Goal: Information Seeking & Learning: Learn about a topic

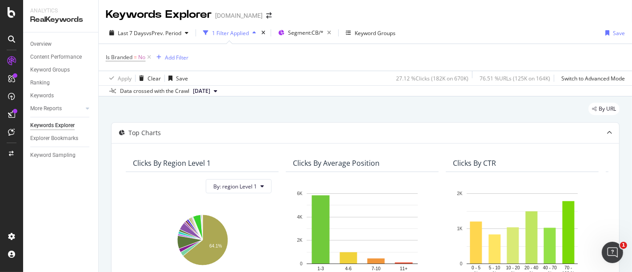
scroll to position [181, 0]
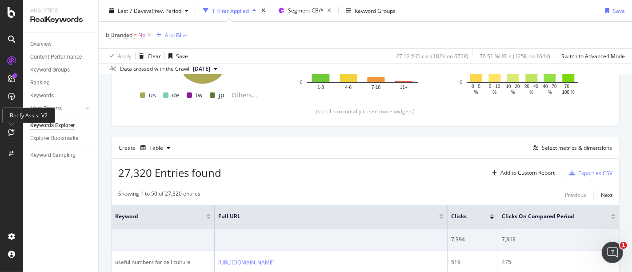
click at [8, 130] on div at bounding box center [11, 132] width 14 height 14
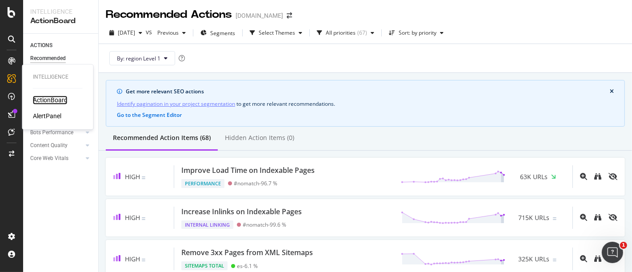
click at [52, 101] on div "ActionBoard" at bounding box center [50, 100] width 35 height 9
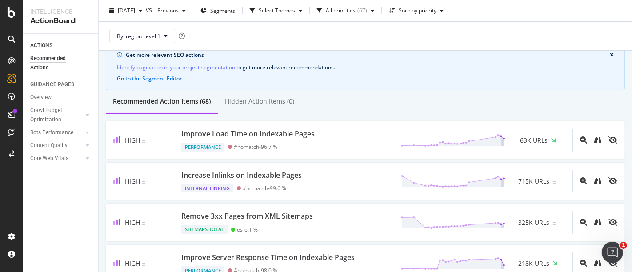
scroll to position [49, 0]
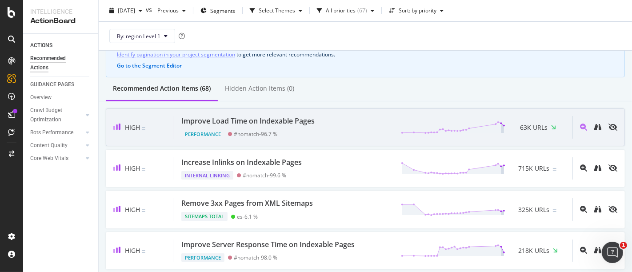
click at [327, 127] on div "Improve Load Time on Indexable Pages Performance #nomatch - 96.7 % 63K URLs" at bounding box center [373, 127] width 398 height 23
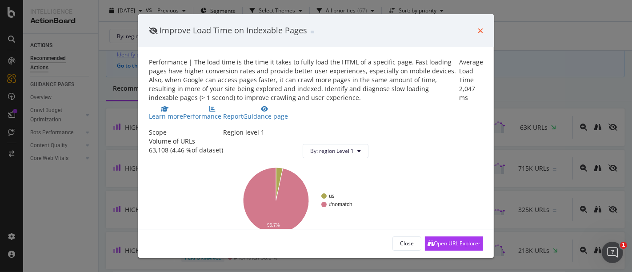
click at [483, 32] on icon "times" at bounding box center [480, 30] width 5 height 7
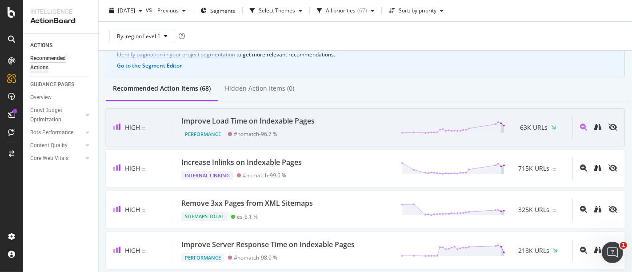
click at [310, 130] on div "Performance #nomatch - 96.7 %" at bounding box center [249, 132] width 137 height 12
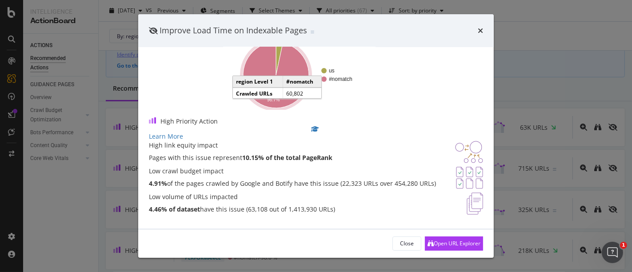
scroll to position [196, 0]
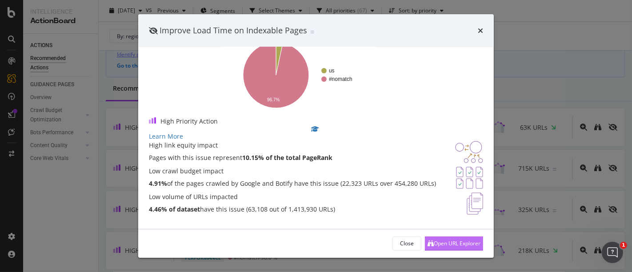
click at [434, 247] on div "Open URL Explorer" at bounding box center [457, 243] width 47 height 8
click at [479, 30] on icon "times" at bounding box center [480, 30] width 5 height 7
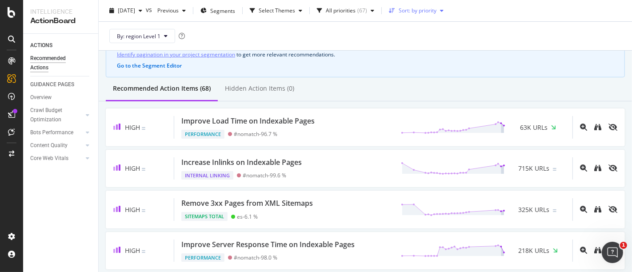
click at [443, 9] on icon "button" at bounding box center [442, 10] width 4 height 5
click at [374, 9] on icon "button" at bounding box center [373, 10] width 4 height 5
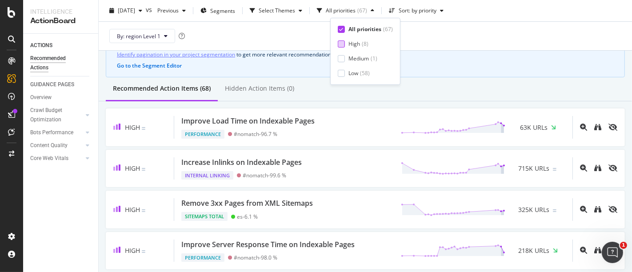
click at [349, 45] on div "High" at bounding box center [354, 44] width 12 height 8
click at [430, 39] on div "By: region Level 1" at bounding box center [365, 36] width 519 height 28
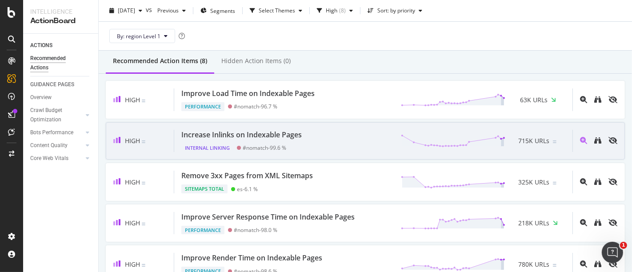
scroll to position [99, 0]
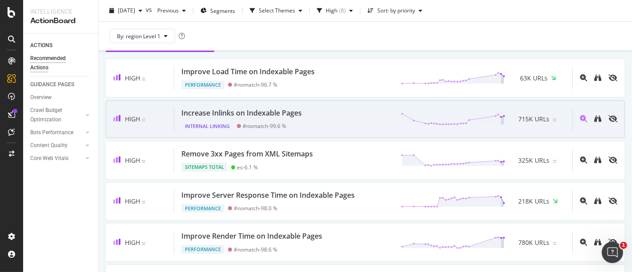
click at [311, 116] on div "Increase Inlinks on Indexable Pages Internal Linking #nomatch - 99.6 % 715K URLs" at bounding box center [373, 119] width 398 height 23
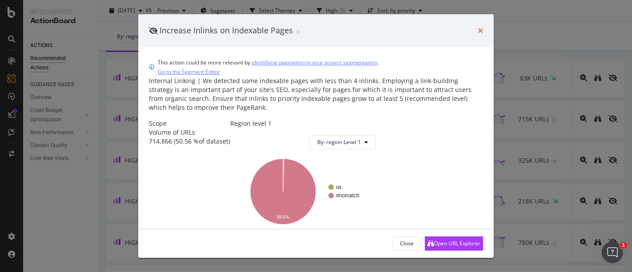
click at [482, 29] on icon "times" at bounding box center [480, 30] width 5 height 7
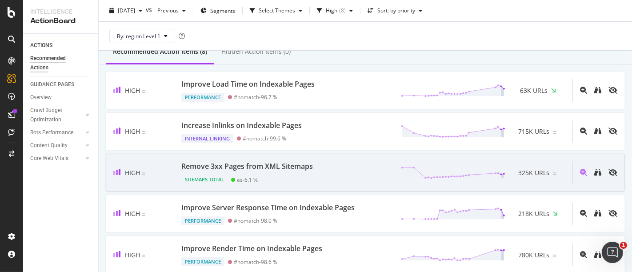
scroll to position [99, 0]
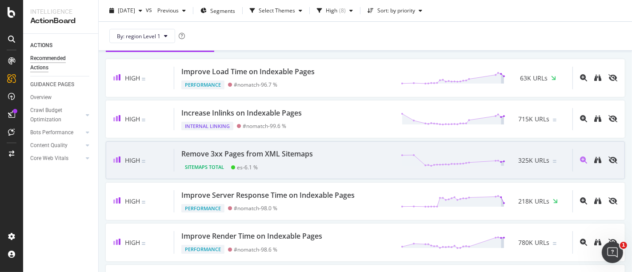
click at [317, 157] on div "Remove 3xx Pages from XML Sitemaps Sitemaps Total es - 6.1 % 325K URLs" at bounding box center [373, 160] width 398 height 23
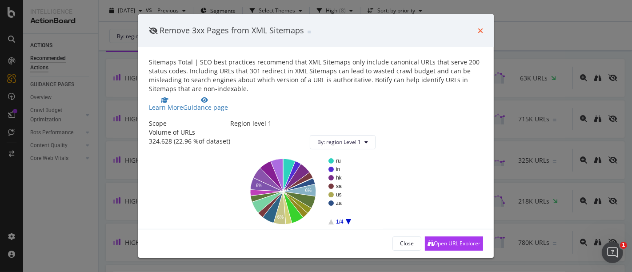
click at [480, 28] on icon "times" at bounding box center [480, 30] width 5 height 7
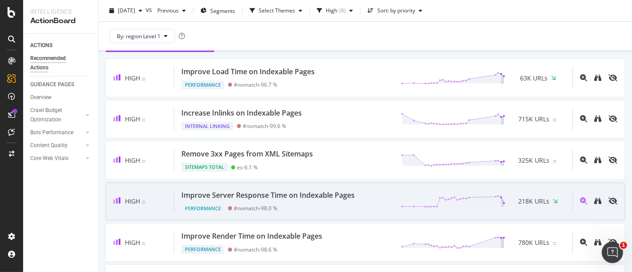
click at [320, 206] on div "Performance #nomatch - 98.0 %" at bounding box center [269, 206] width 177 height 12
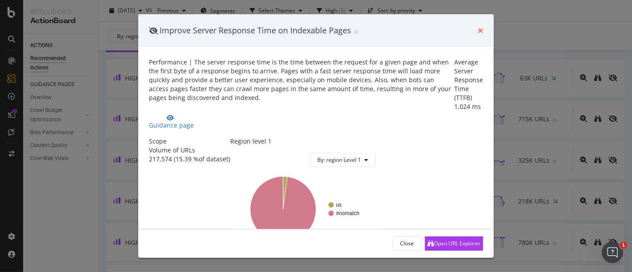
click at [481, 29] on icon "times" at bounding box center [480, 30] width 5 height 7
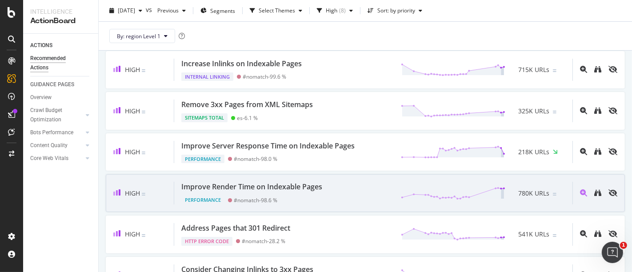
scroll to position [197, 0]
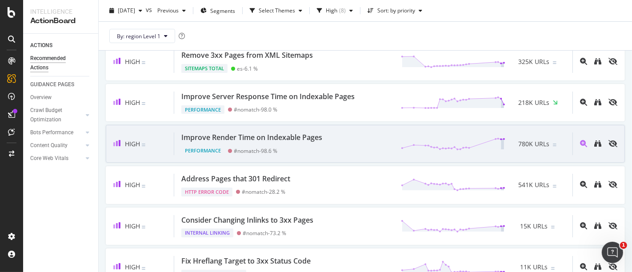
click at [337, 139] on div "Improve Render Time on Indexable Pages Performance #nomatch - 98.6 % 780K URLs" at bounding box center [373, 143] width 398 height 23
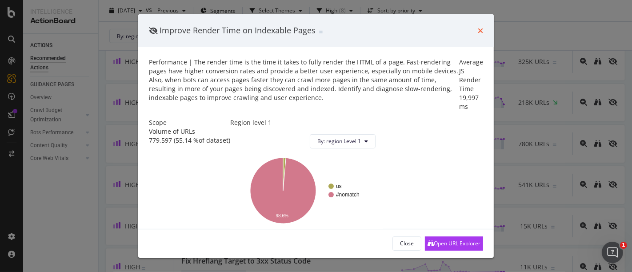
click at [480, 33] on icon "times" at bounding box center [480, 30] width 5 height 7
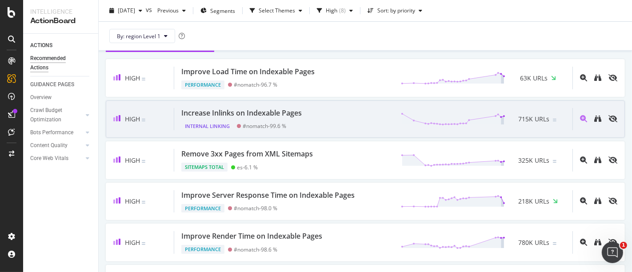
scroll to position [148, 0]
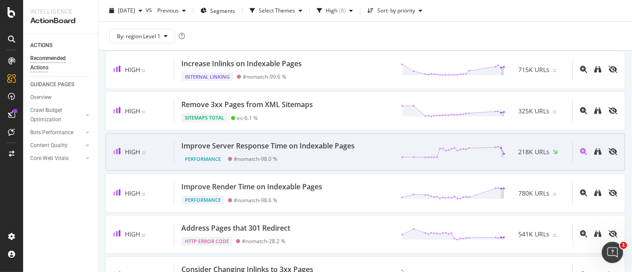
click at [361, 146] on div "Improve Server Response Time on Indexable Pages Performance #nomatch - 98.0 % 2…" at bounding box center [373, 152] width 398 height 23
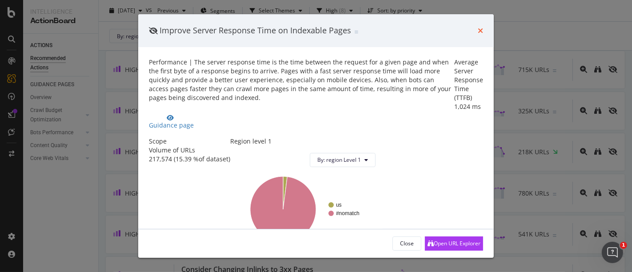
click at [478, 32] on icon "times" at bounding box center [480, 30] width 5 height 7
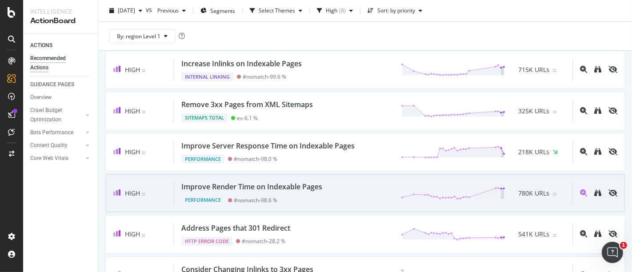
click at [300, 193] on div "Performance #nomatch - 98.6 %" at bounding box center [253, 198] width 144 height 12
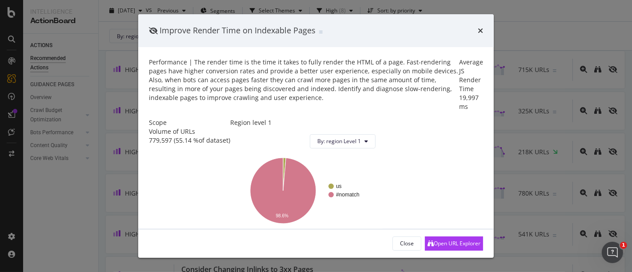
click at [476, 29] on div "Improve Render Time on Indexable Pages" at bounding box center [316, 31] width 334 height 12
click at [483, 28] on icon "times" at bounding box center [480, 30] width 5 height 7
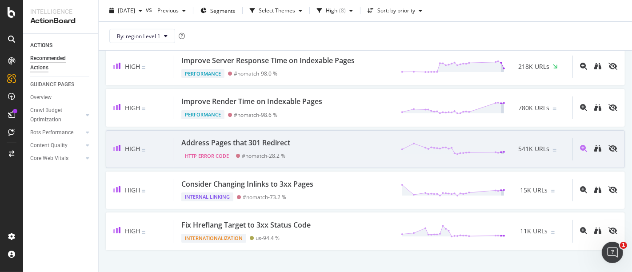
scroll to position [247, 0]
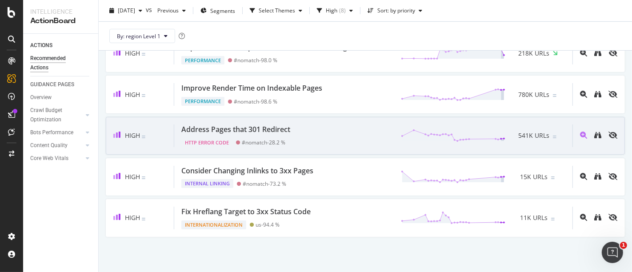
click at [303, 129] on div "Address Pages that 301 Redirect HTTP Error Code #nomatch - 28.2 % 541K URLs" at bounding box center [373, 135] width 398 height 23
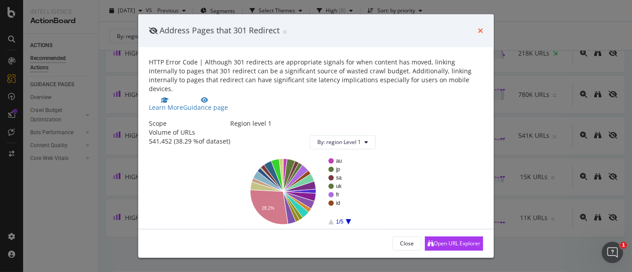
click at [482, 32] on icon "times" at bounding box center [480, 30] width 5 height 7
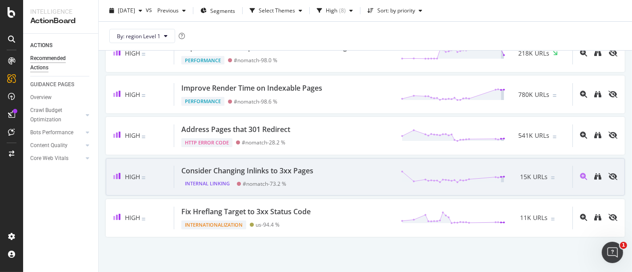
click at [322, 176] on div "Consider Changing Inlinks to 3xx Pages Internal Linking #nomatch - 73.2 % 15K U…" at bounding box center [373, 177] width 398 height 23
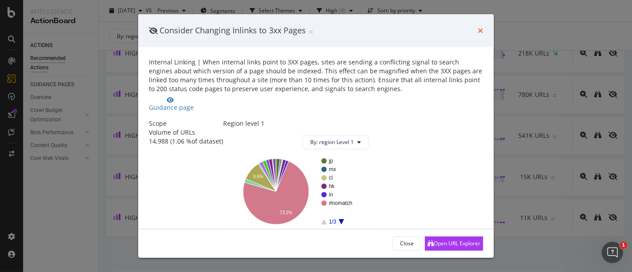
click at [479, 28] on icon "times" at bounding box center [480, 30] width 5 height 7
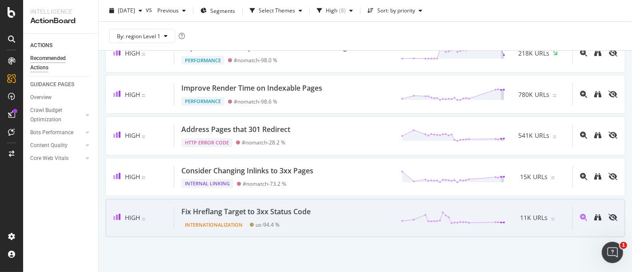
click at [335, 211] on div "Fix Hreflang Target to 3xx Status Code Internationalization us - 94.4 % 11K URLs" at bounding box center [373, 218] width 398 height 23
